Goal: Task Accomplishment & Management: Complete application form

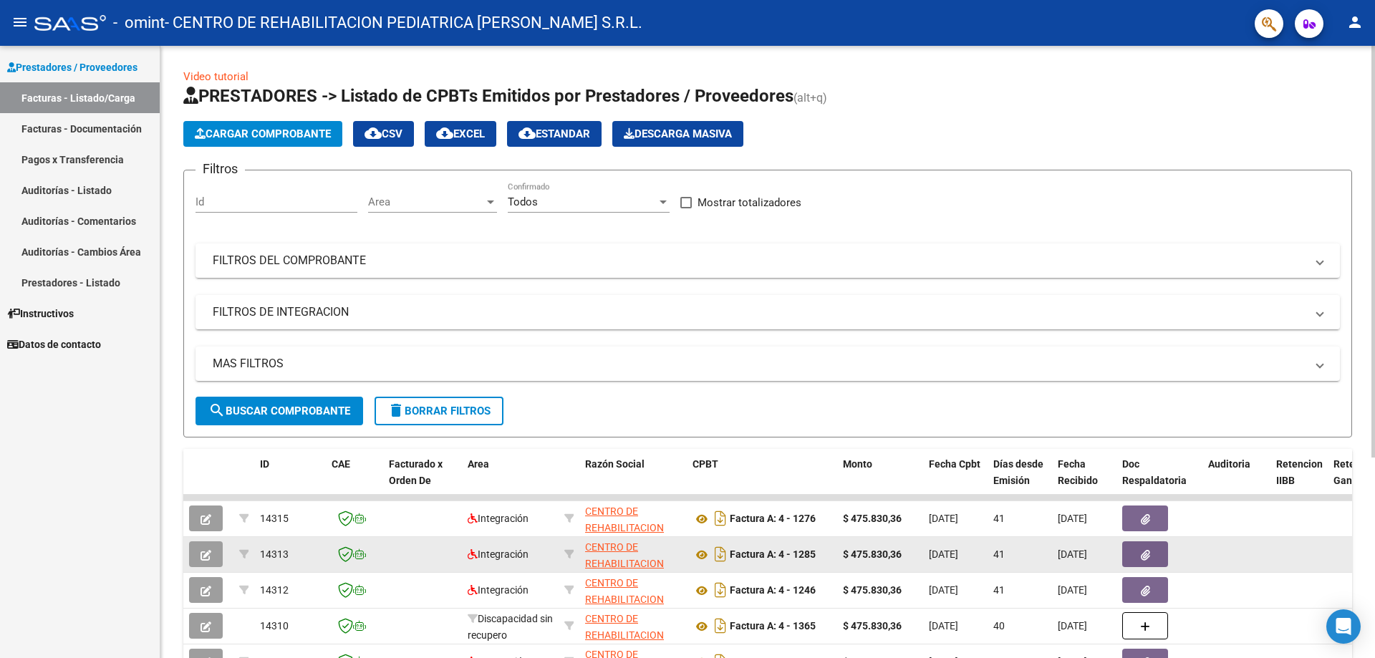
scroll to position [299, 0]
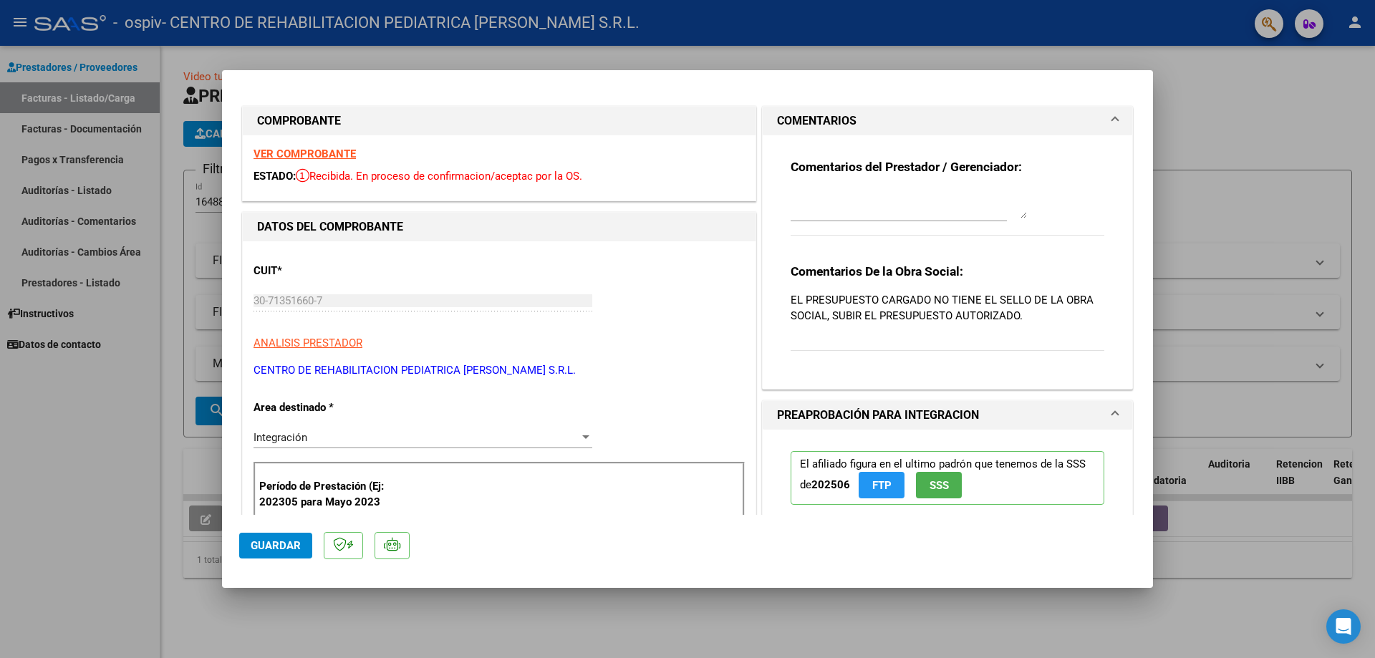
click at [1212, 104] on div at bounding box center [687, 329] width 1375 height 658
type input "$ 0,00"
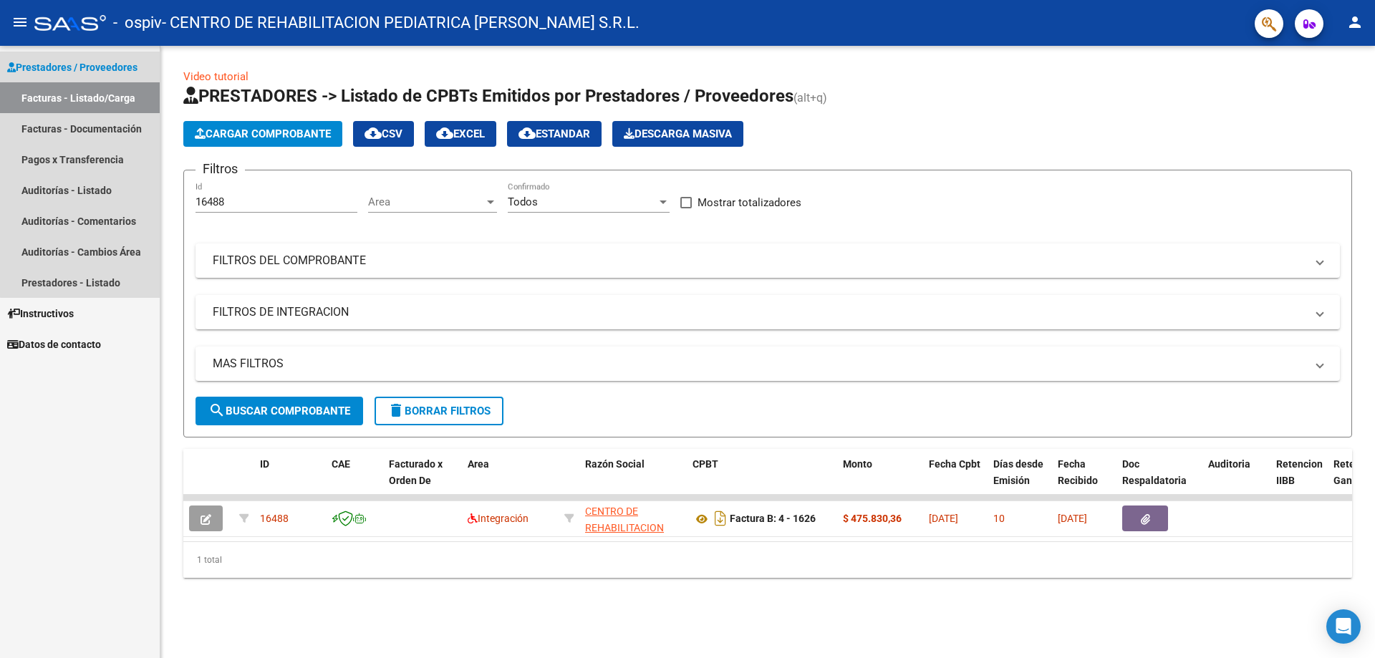
click at [114, 99] on link "Facturas - Listado/Carga" at bounding box center [80, 97] width 160 height 31
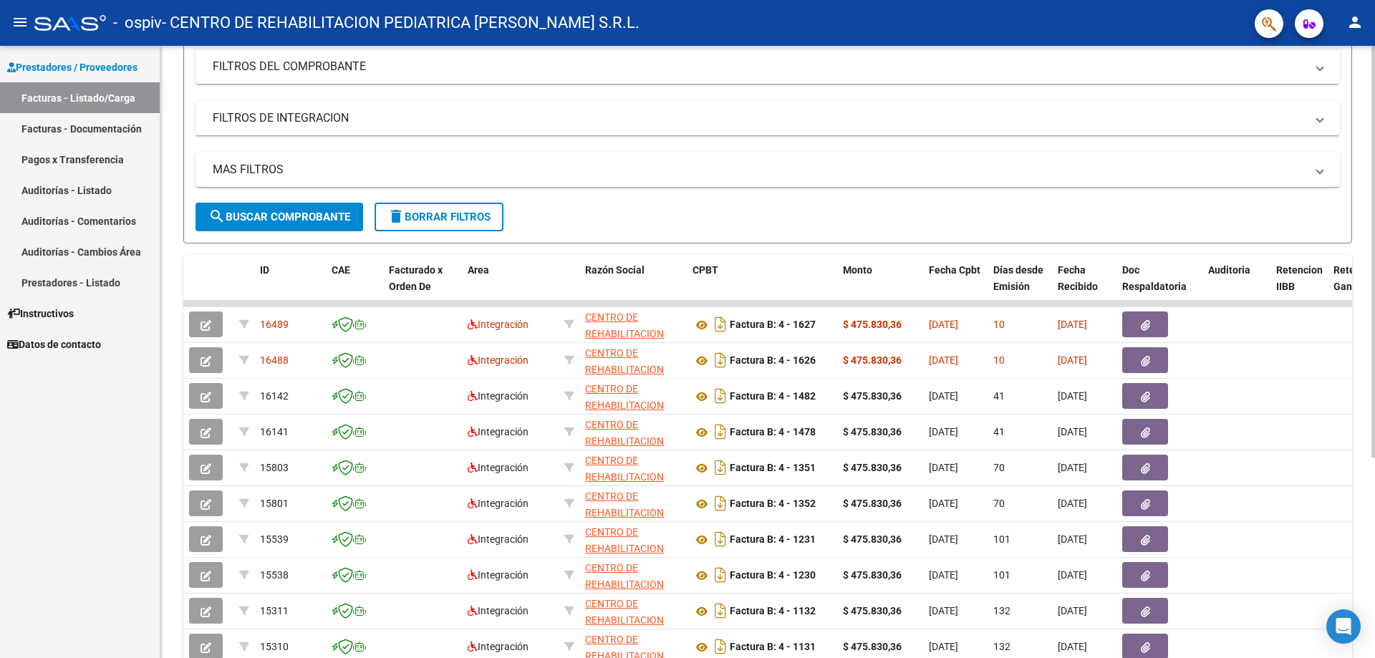
scroll to position [215, 0]
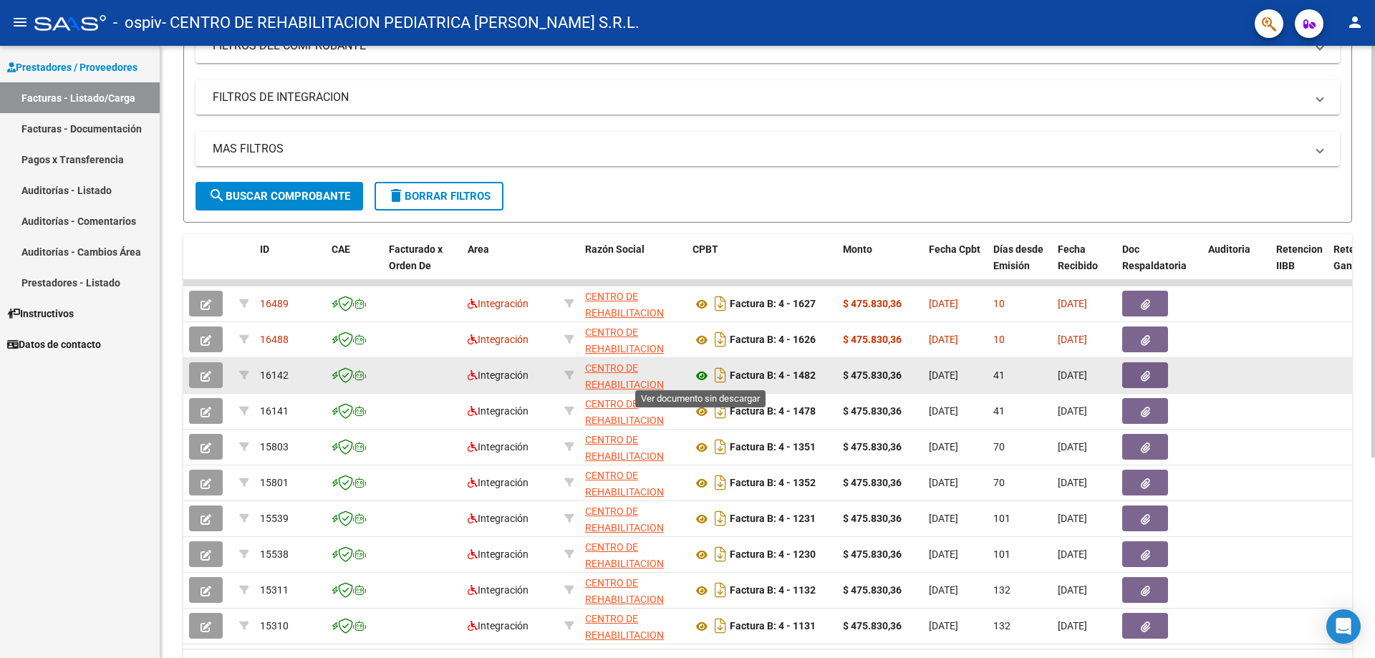
click at [705, 377] on icon at bounding box center [702, 375] width 19 height 17
click at [1149, 381] on icon "button" at bounding box center [1145, 376] width 9 height 11
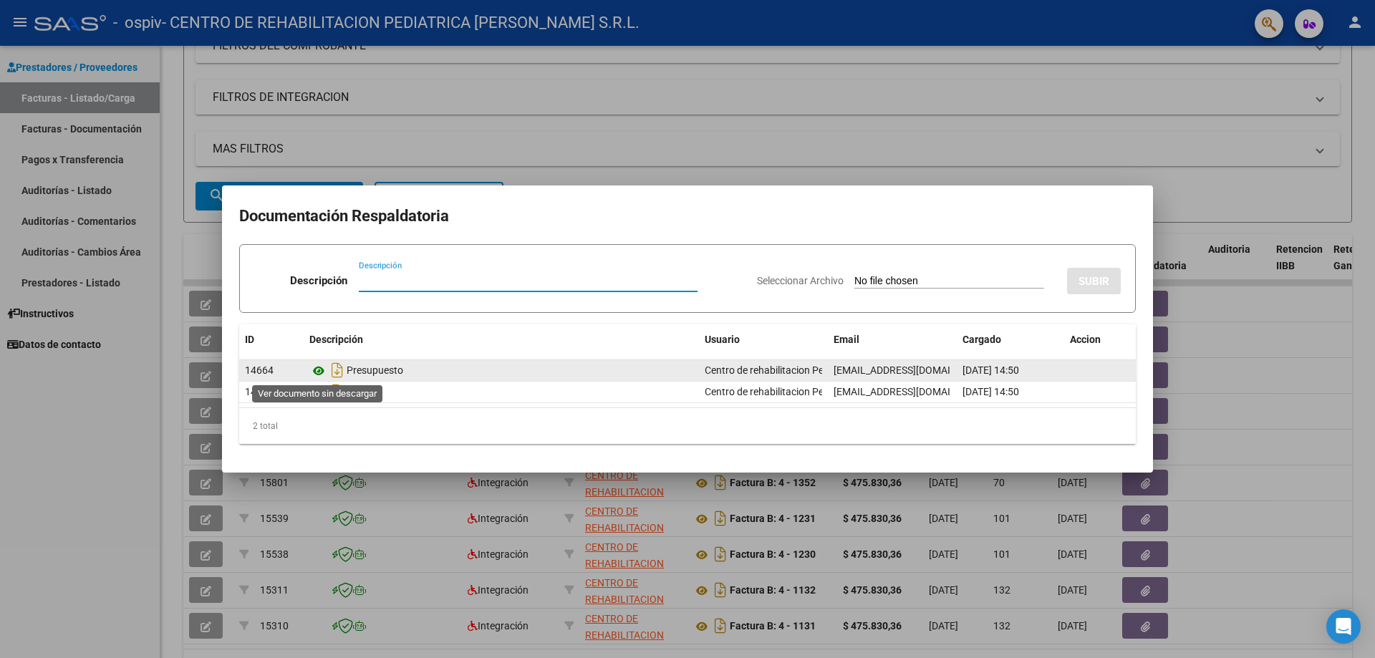
click at [317, 367] on icon at bounding box center [318, 370] width 19 height 17
click at [322, 370] on icon at bounding box center [318, 370] width 19 height 17
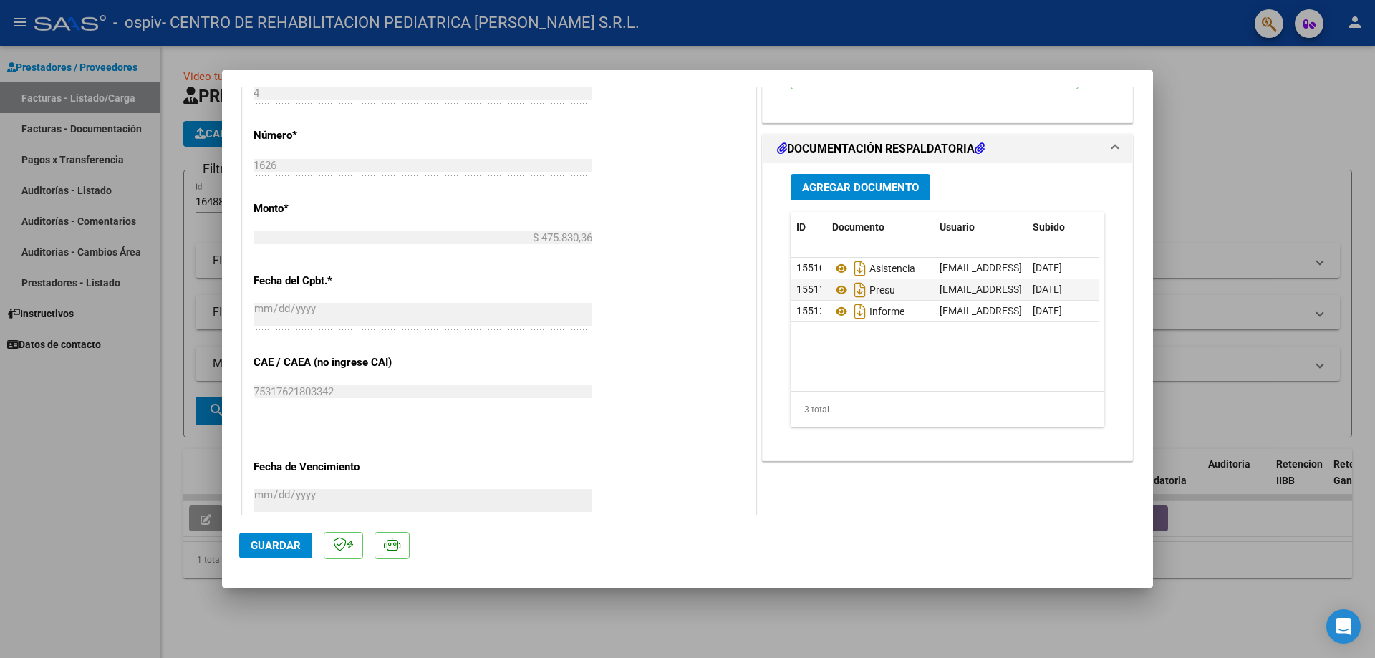
scroll to position [645, 0]
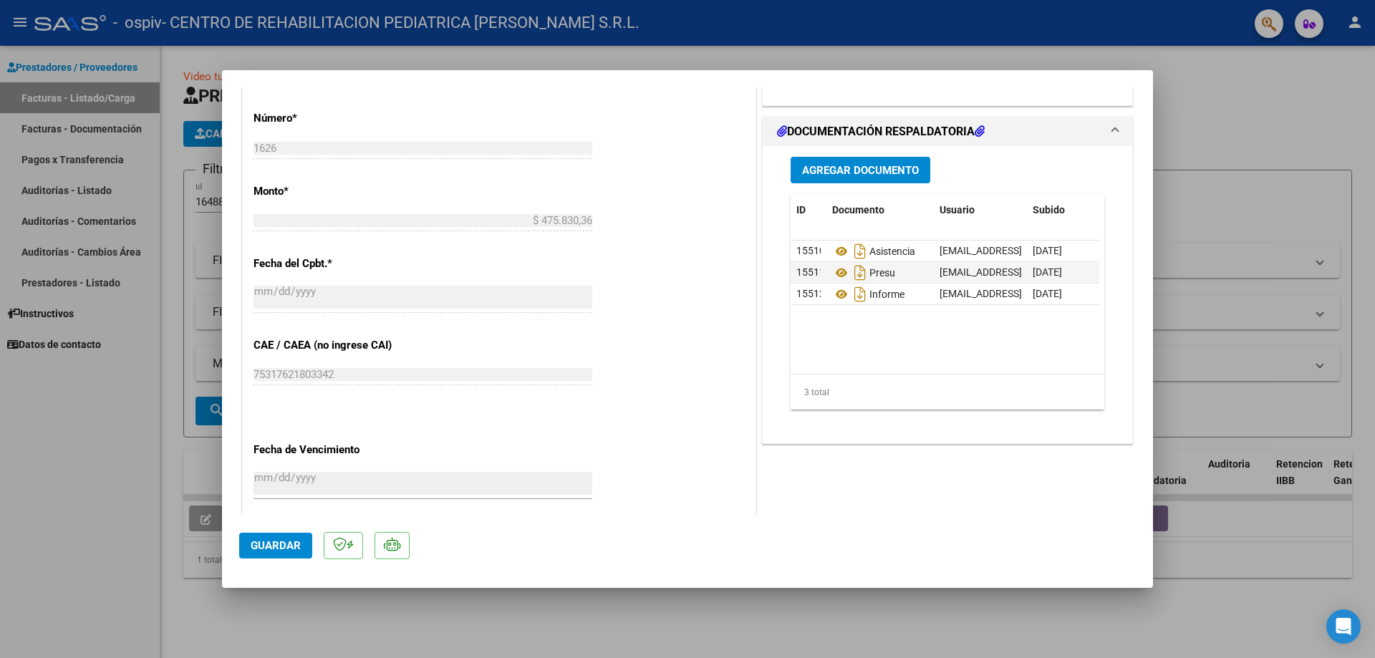
click at [1269, 178] on div at bounding box center [687, 329] width 1375 height 658
type input "$ 0,00"
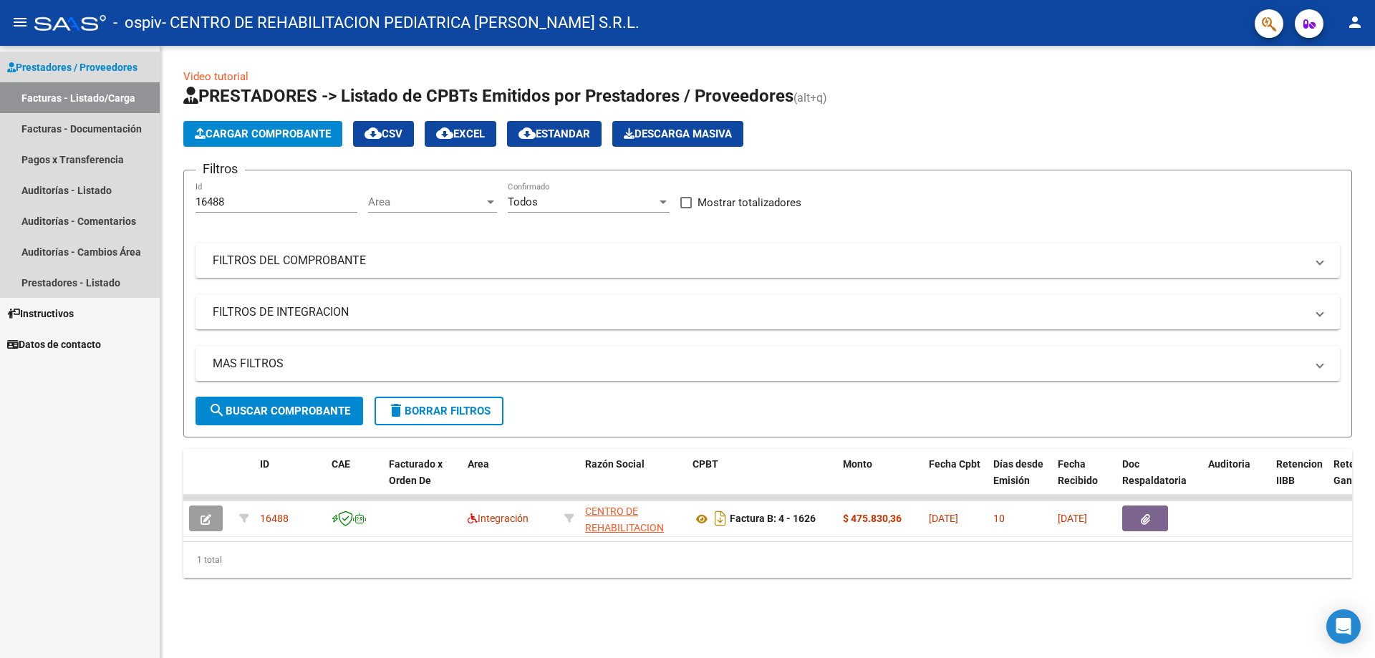
click at [109, 93] on link "Facturas - Listado/Carga" at bounding box center [80, 97] width 160 height 31
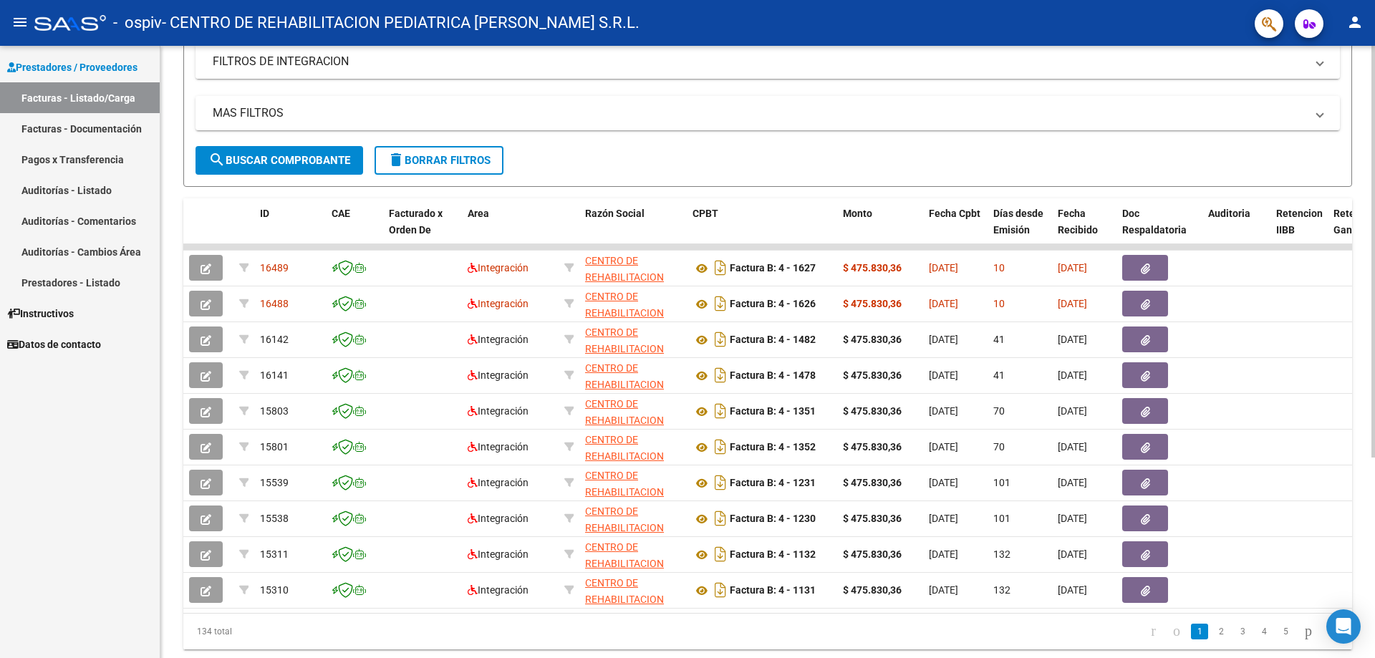
scroll to position [286, 0]
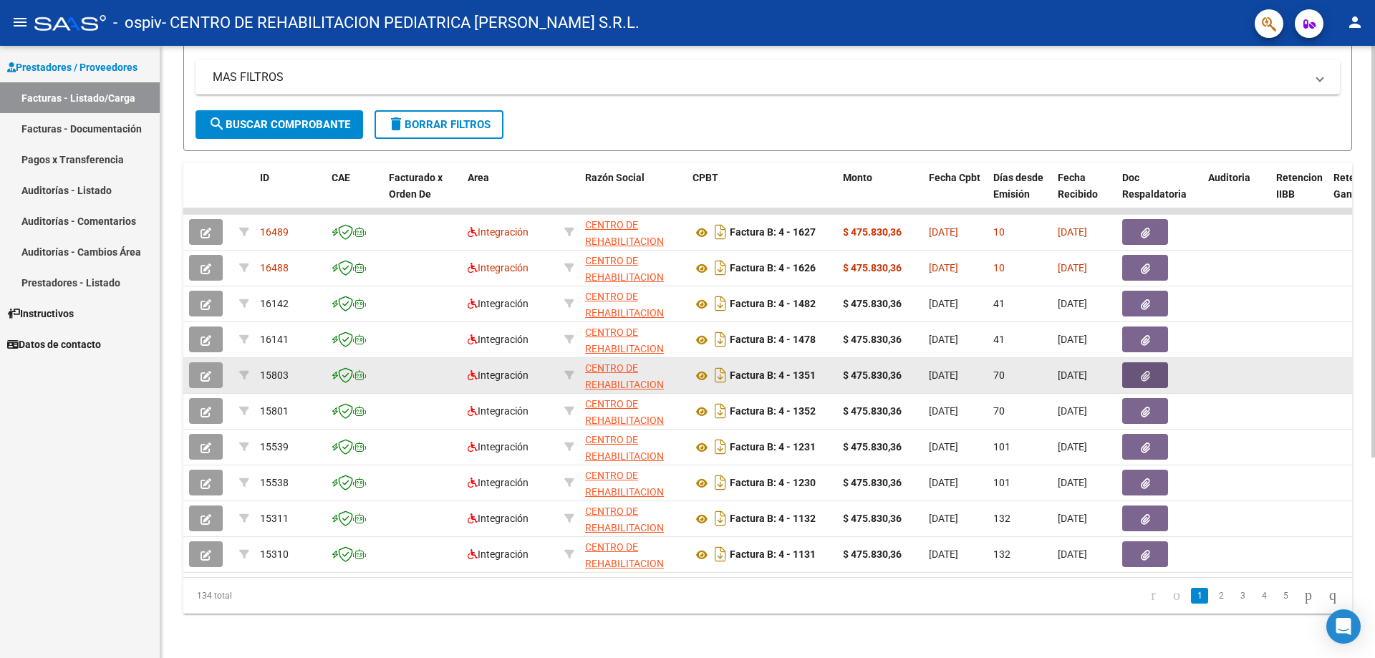
click at [1149, 375] on icon "button" at bounding box center [1145, 376] width 9 height 11
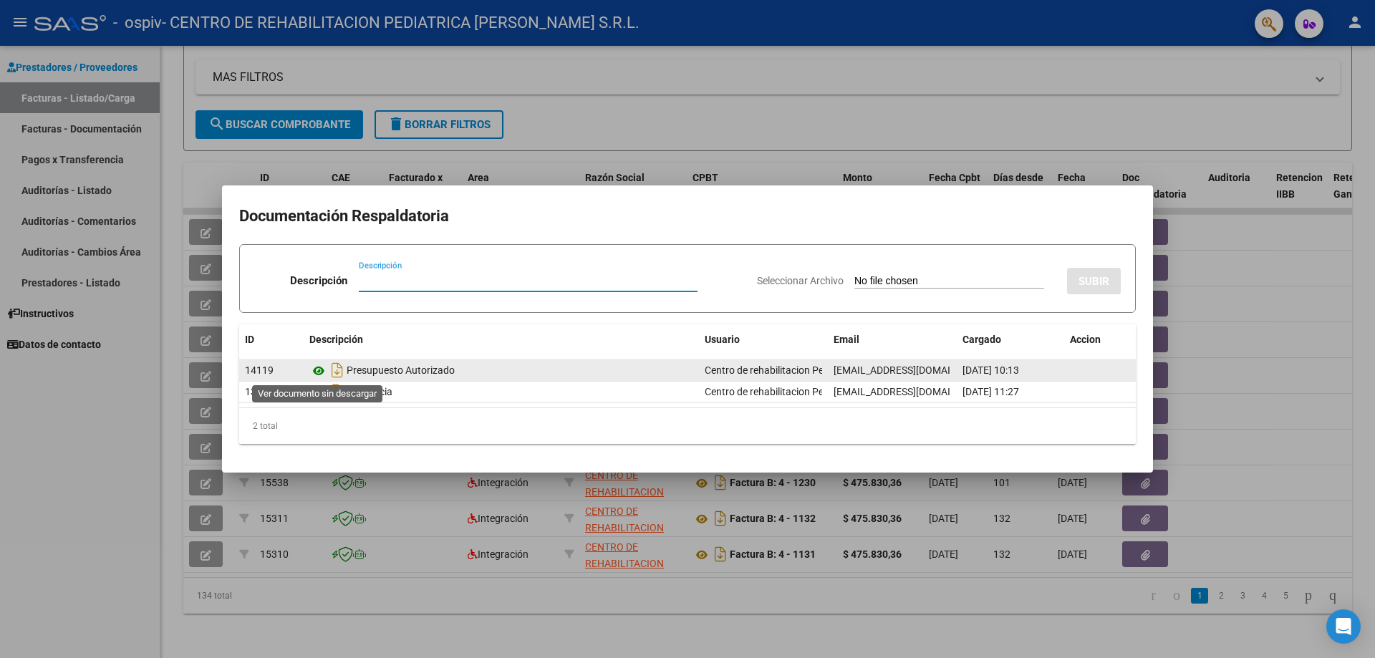
click at [320, 369] on icon at bounding box center [318, 370] width 19 height 17
